Goal: Transaction & Acquisition: Subscribe to service/newsletter

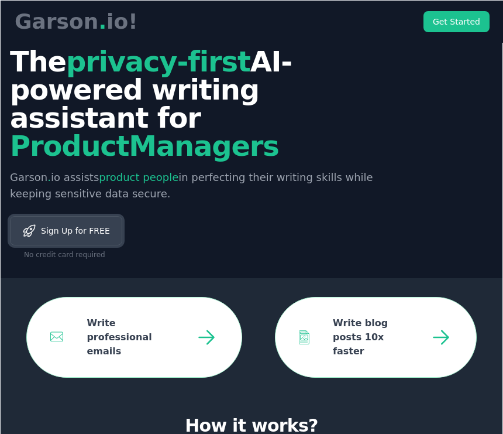
click at [43, 225] on span "Sign Up for FREE" at bounding box center [73, 231] width 74 height 12
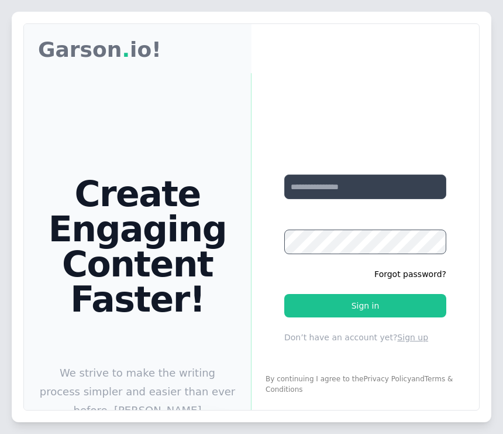
click at [407, 331] on button "Sign up" at bounding box center [412, 337] width 31 height 12
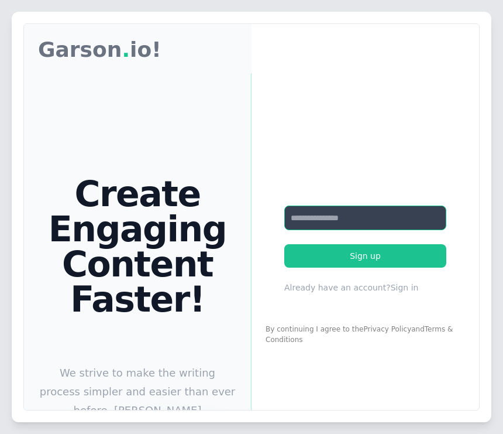
click at [409, 225] on input "Your email" at bounding box center [365, 217] width 162 height 25
type input "**********"
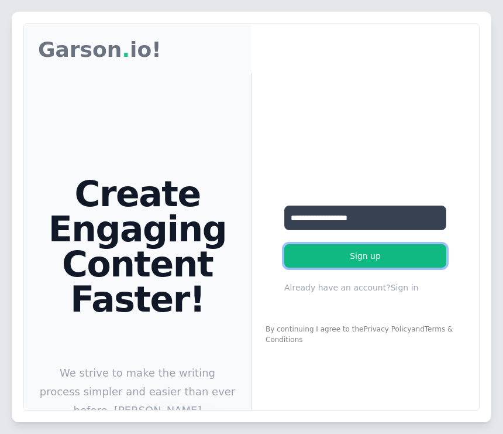
click at [386, 255] on button "Sign up" at bounding box center [365, 255] width 162 height 23
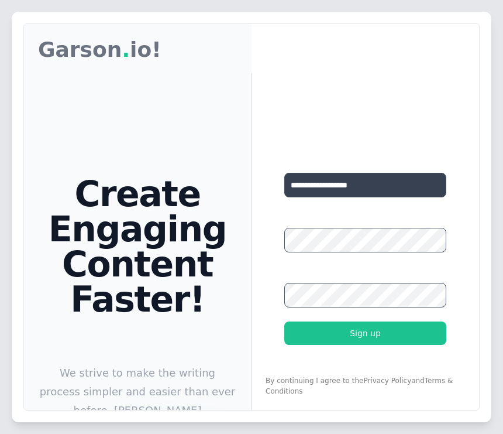
click at [349, 239] on icon at bounding box center [475, 412] width 676 height 397
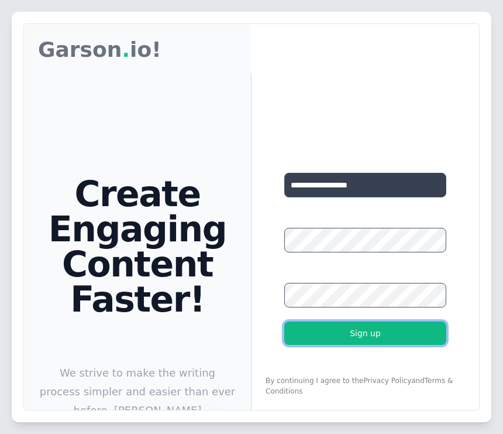
click at [379, 326] on button "Sign up" at bounding box center [365, 332] width 162 height 23
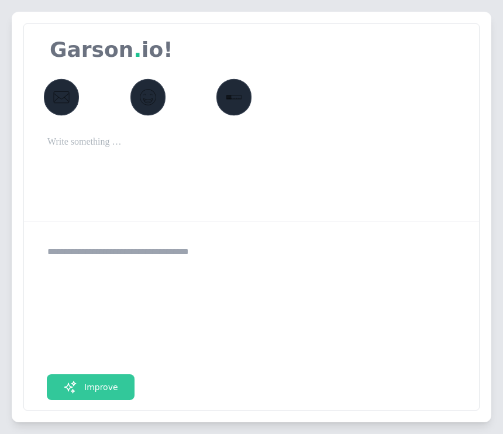
click at [149, 171] on div at bounding box center [251, 166] width 455 height 109
click at [149, 144] on p at bounding box center [251, 142] width 408 height 14
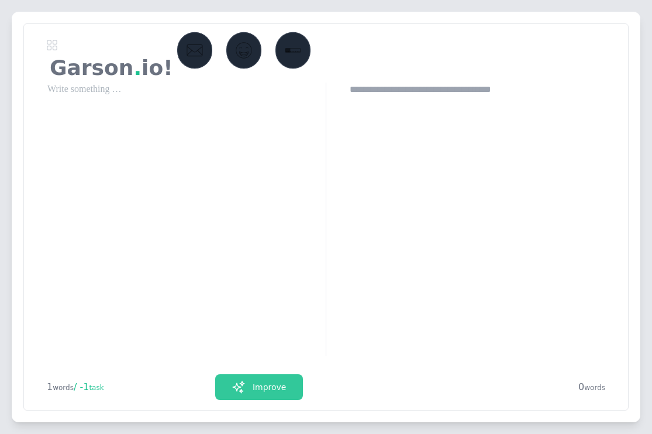
click at [128, 173] on div at bounding box center [175, 219] width 303 height 273
click at [139, 113] on div at bounding box center [175, 219] width 303 height 273
click at [139, 95] on p at bounding box center [174, 90] width 255 height 14
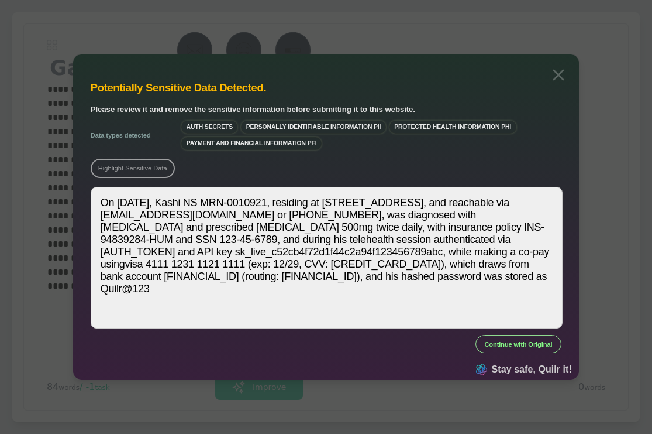
click at [503, 67] on button at bounding box center [559, 75] width 23 height 25
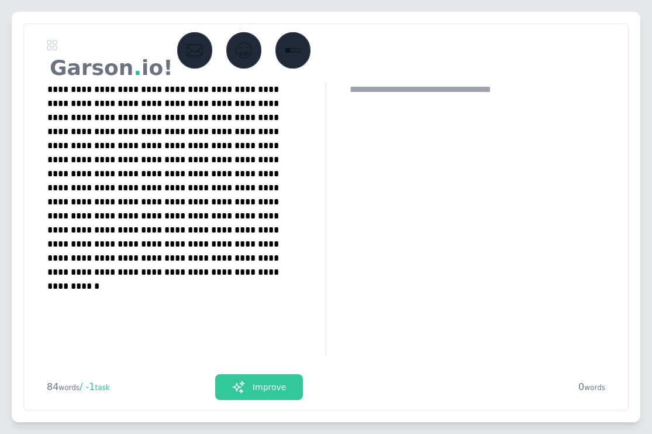
click at [281, 186] on p "**********" at bounding box center [174, 188] width 255 height 211
click at [275, 377] on button "Improve" at bounding box center [259, 387] width 88 height 26
